Goal: Task Accomplishment & Management: Use online tool/utility

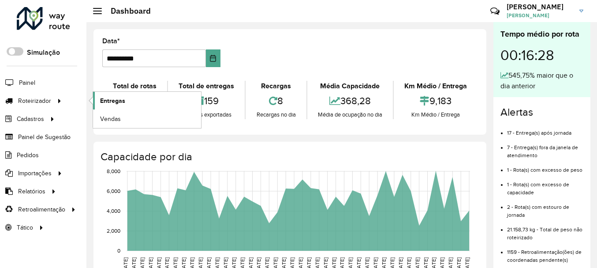
click at [105, 98] on span "Entregas" at bounding box center [112, 100] width 25 height 9
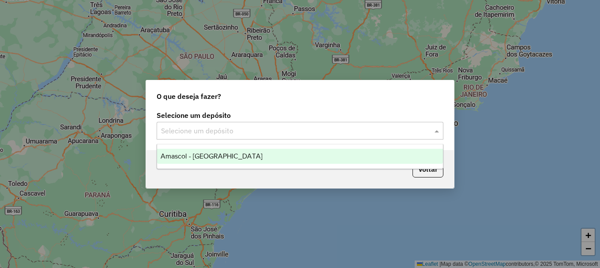
click at [241, 130] on input "text" at bounding box center [291, 131] width 260 height 11
click at [227, 157] on div "Amascol - [GEOGRAPHIC_DATA]" at bounding box center [300, 156] width 286 height 15
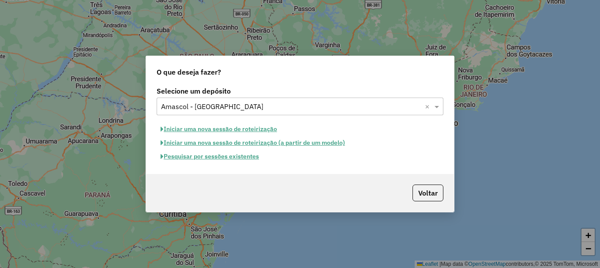
click at [225, 154] on button "Pesquisar por sessões existentes" at bounding box center [210, 157] width 106 height 14
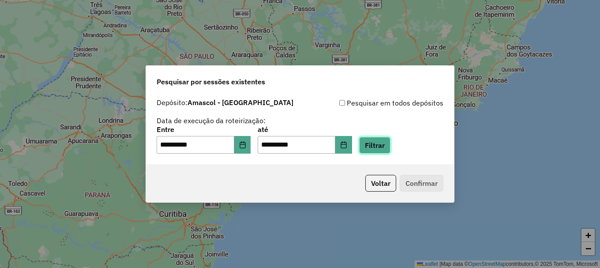
click at [388, 145] on button "Filtrar" at bounding box center [374, 145] width 31 height 17
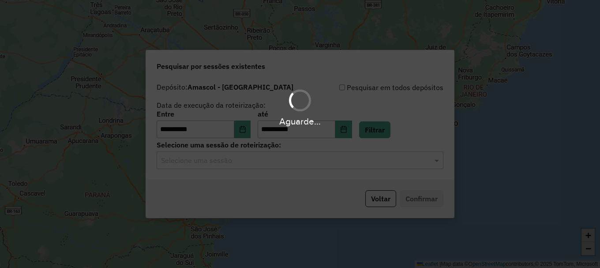
click at [237, 159] on hb-app "**********" at bounding box center [300, 134] width 600 height 268
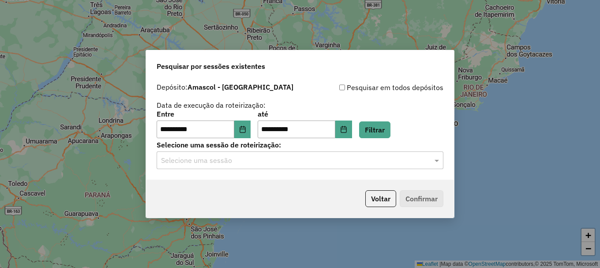
click at [237, 159] on input "text" at bounding box center [291, 160] width 260 height 11
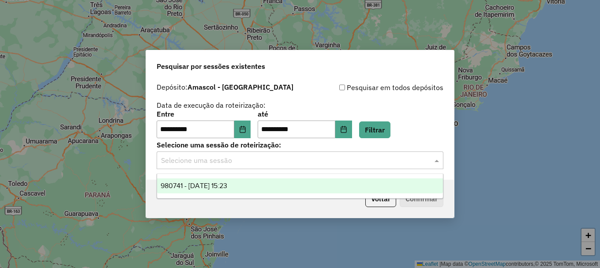
click at [240, 181] on div "980741 - 18/08/2025 15:23" at bounding box center [300, 185] width 286 height 15
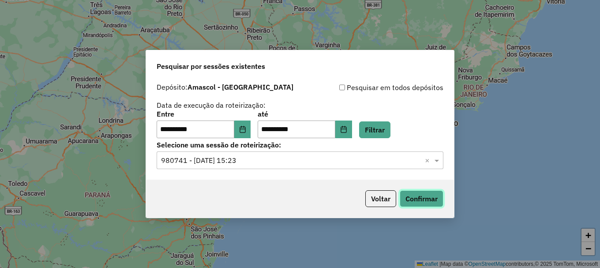
click at [417, 194] on button "Confirmar" at bounding box center [422, 198] width 44 height 17
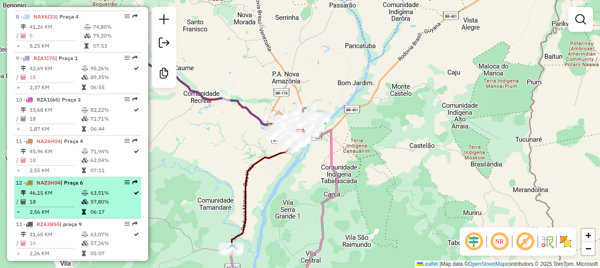
scroll to position [634, 0]
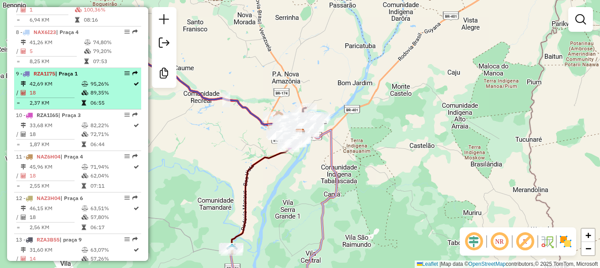
click at [71, 97] on td "18" at bounding box center [55, 92] width 52 height 9
select select "**********"
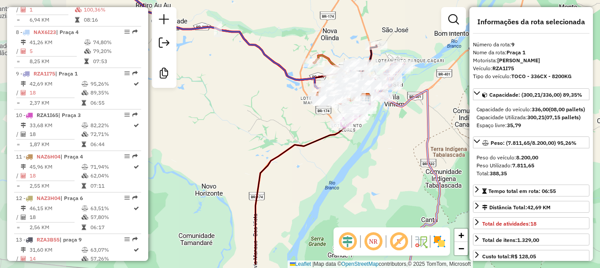
drag, startPoint x: 334, startPoint y: 152, endPoint x: 386, endPoint y: 125, distance: 58.8
click at [386, 125] on div "Janela de atendimento Grade de atendimento Capacidade Transportadoras Veículos …" at bounding box center [300, 134] width 600 height 268
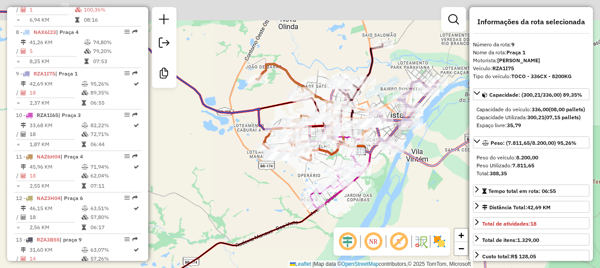
drag, startPoint x: 307, startPoint y: 64, endPoint x: 264, endPoint y: 102, distance: 57.5
click at [264, 102] on div "Janela de atendimento Grade de atendimento Capacidade Transportadoras Veículos …" at bounding box center [300, 134] width 600 height 268
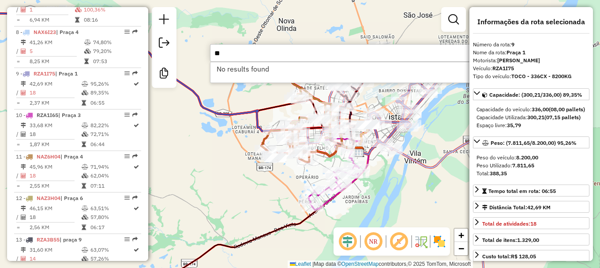
type input "*"
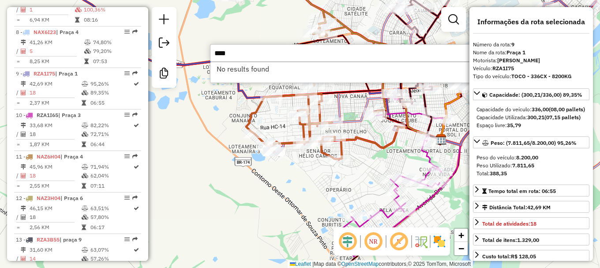
type input "****"
click at [364, 153] on div "Janela de atendimento Grade de atendimento Capacidade Transportadoras Veículos …" at bounding box center [300, 134] width 600 height 268
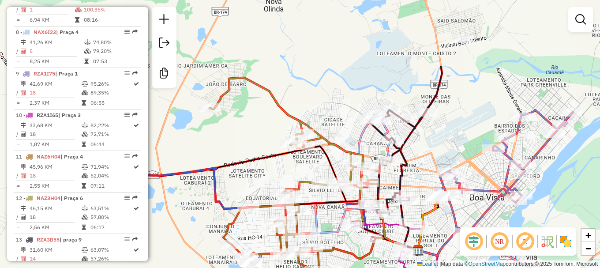
drag, startPoint x: 387, startPoint y: 73, endPoint x: 321, endPoint y: 165, distance: 113.5
click at [321, 165] on div "Janela de atendimento Grade de atendimento Capacidade Transportadoras Veículos …" at bounding box center [300, 134] width 600 height 268
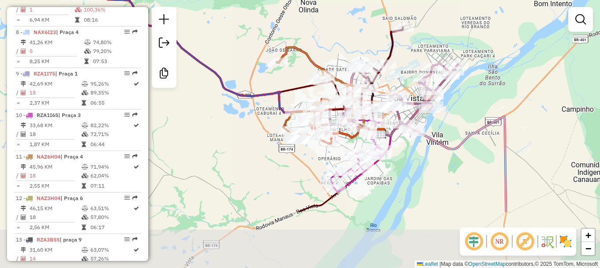
drag, startPoint x: 420, startPoint y: 243, endPoint x: 402, endPoint y: 147, distance: 97.4
click at [402, 147] on div "Janela de atendimento Grade de atendimento Capacidade Transportadoras Veículos …" at bounding box center [300, 134] width 600 height 268
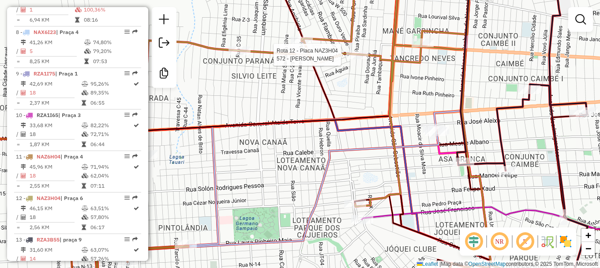
select select "**********"
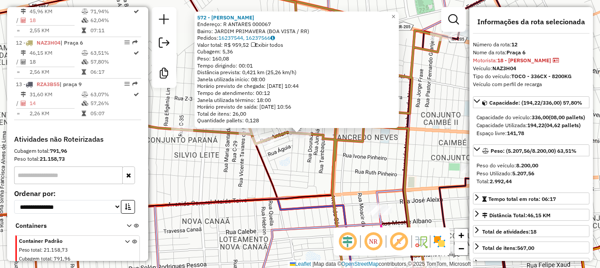
scroll to position [810, 0]
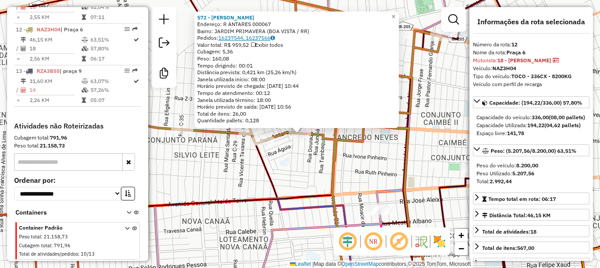
click at [233, 40] on link "16237544, 16237566" at bounding box center [246, 37] width 56 height 7
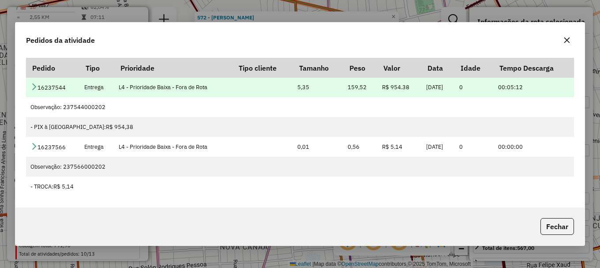
click at [33, 84] on icon at bounding box center [33, 86] width 7 height 7
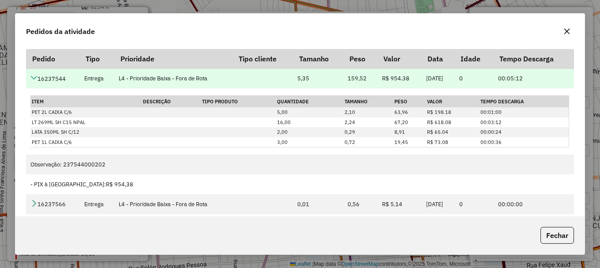
click at [35, 78] on icon at bounding box center [33, 77] width 7 height 7
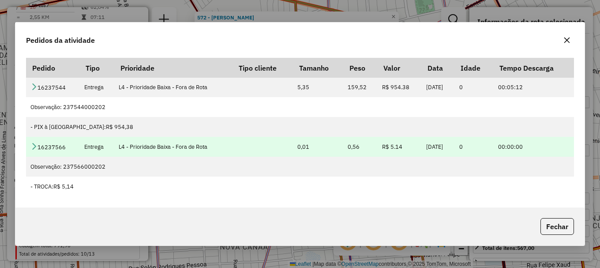
click at [32, 146] on icon at bounding box center [33, 146] width 7 height 7
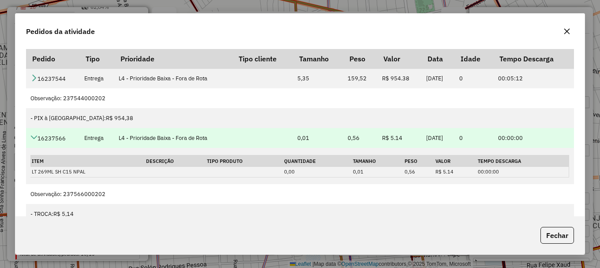
click at [33, 139] on icon at bounding box center [33, 137] width 7 height 7
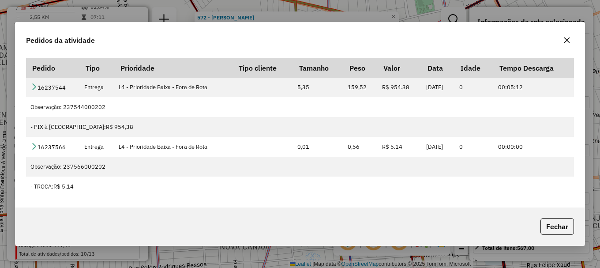
click at [565, 44] on icon "button" at bounding box center [566, 40] width 7 height 7
